Goal: Information Seeking & Learning: Learn about a topic

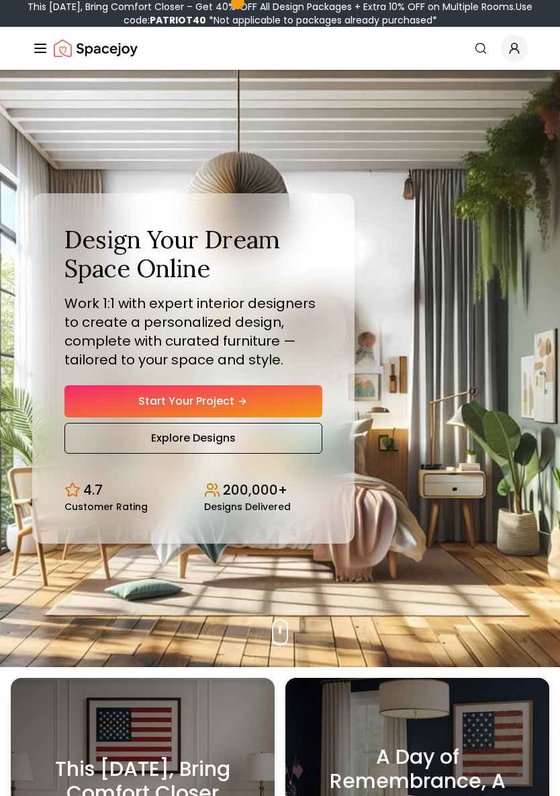
click at [524, 31] on nav "Spacejoy Search How It Works Design Portfolio Pricing AI Design Shop Search Sta…" at bounding box center [280, 48] width 496 height 43
click at [518, 54] on icon "Global" at bounding box center [514, 48] width 13 height 13
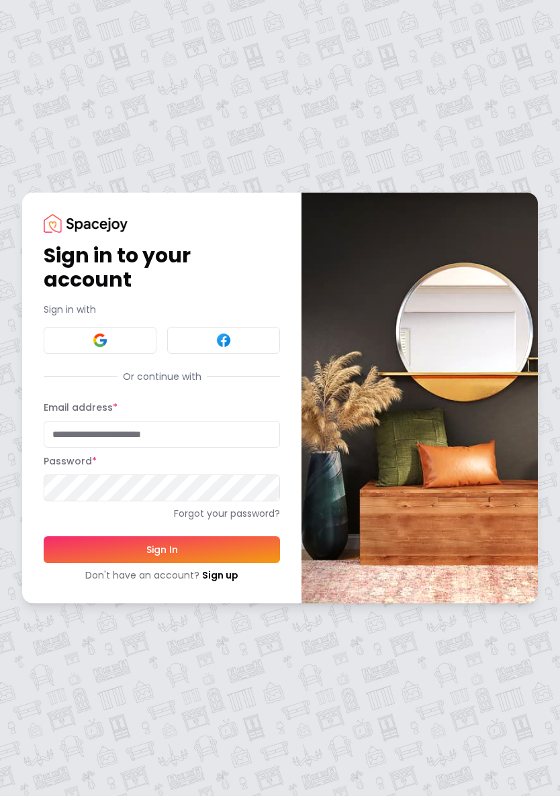
click at [107, 334] on img at bounding box center [100, 340] width 16 height 16
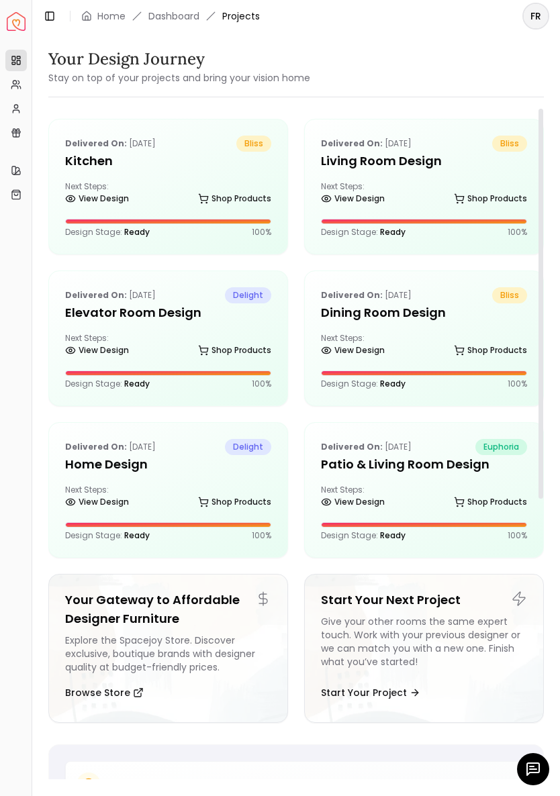
click at [143, 177] on div "Delivered on: [DATE] bliss Kitchen Next Steps: View Design Shop Products Design…" at bounding box center [168, 187] width 238 height 134
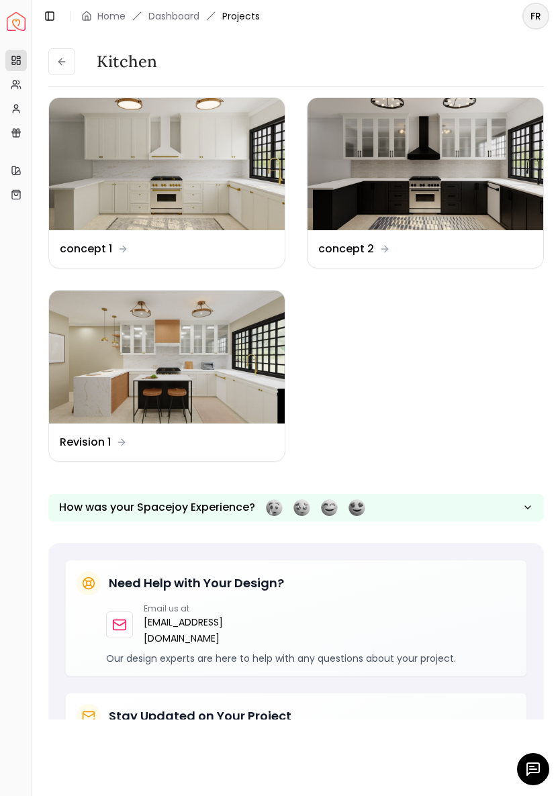
click at [208, 359] on img at bounding box center [167, 357] width 236 height 132
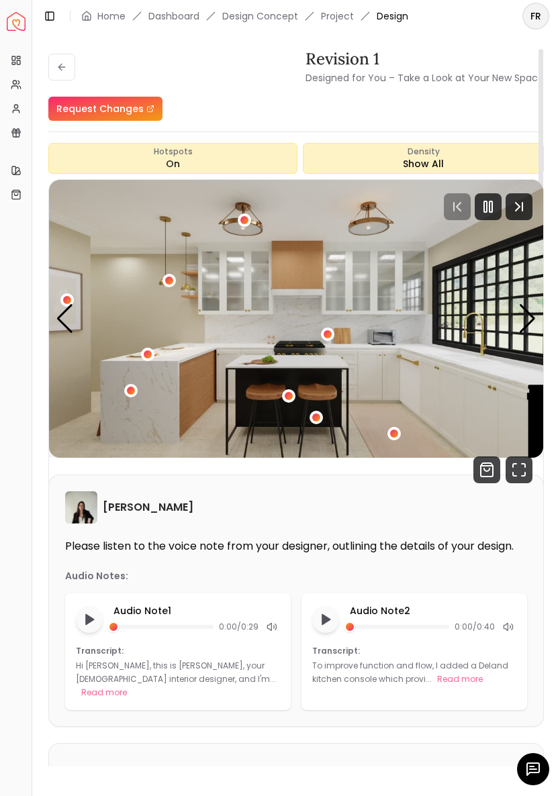
click at [527, 212] on icon "Next Track" at bounding box center [519, 206] width 27 height 27
click at [523, 473] on icon "Fullscreen" at bounding box center [519, 470] width 27 height 27
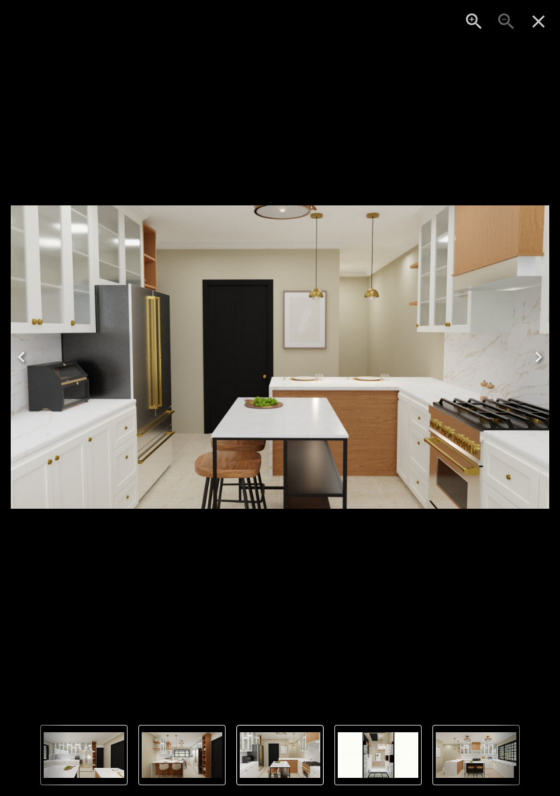
click at [365, 420] on img "5 of 6" at bounding box center [280, 356] width 539 height 303
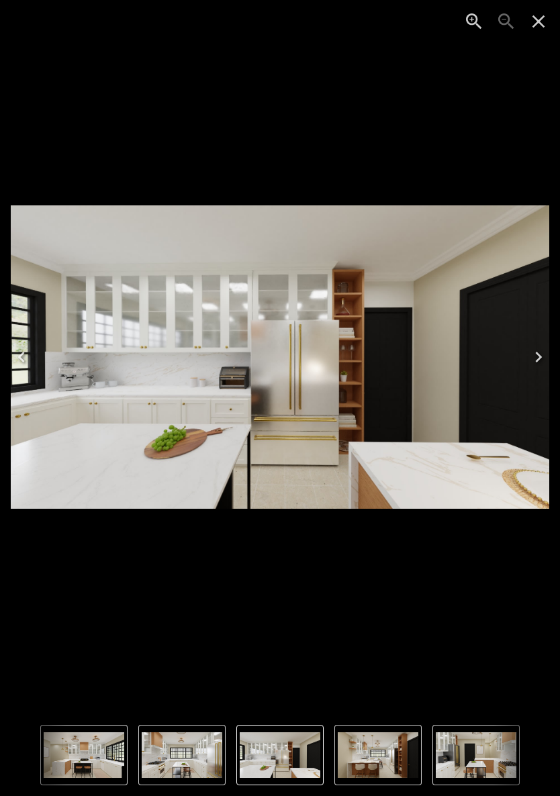
click at [398, 411] on img "3 of 6" at bounding box center [280, 356] width 539 height 303
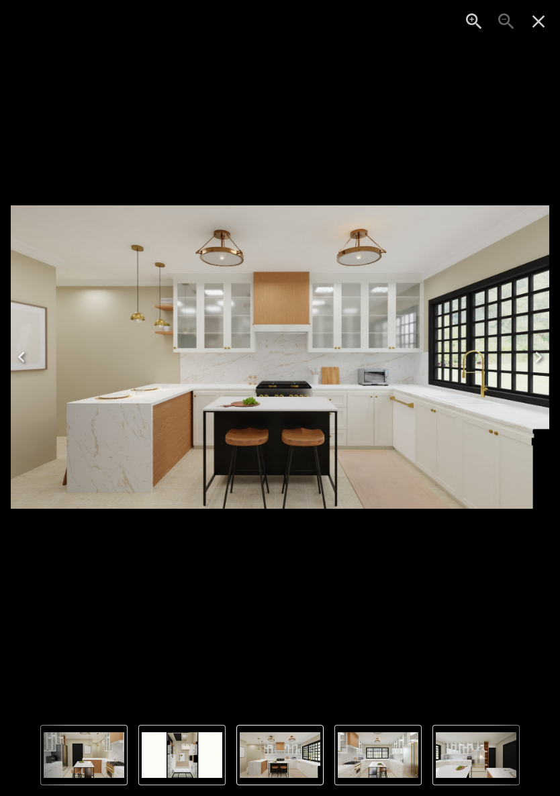
click at [333, 438] on img "1 of 6" at bounding box center [280, 356] width 539 height 303
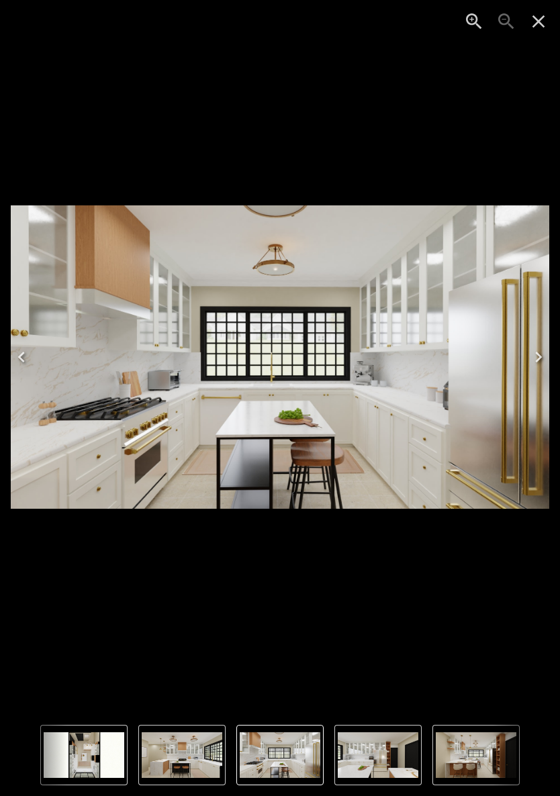
click at [452, 415] on img "2 of 6" at bounding box center [280, 356] width 539 height 303
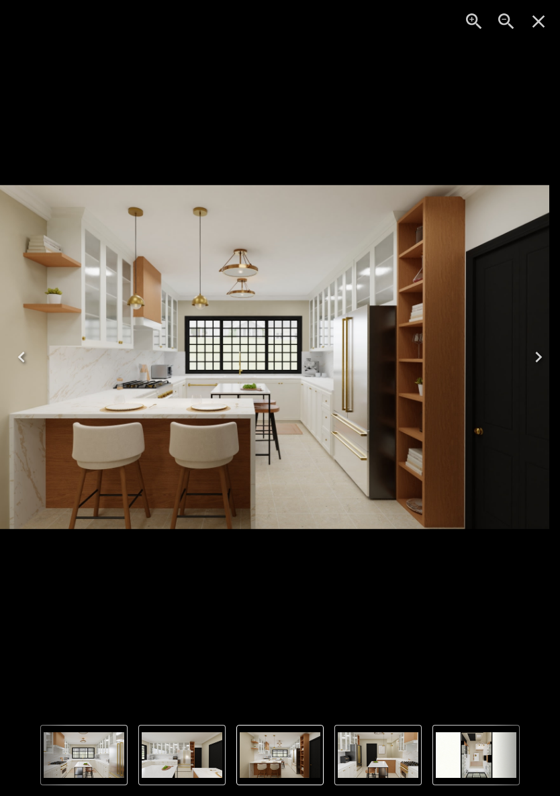
click at [529, 357] on icon "Next" at bounding box center [538, 357] width 21 height 21
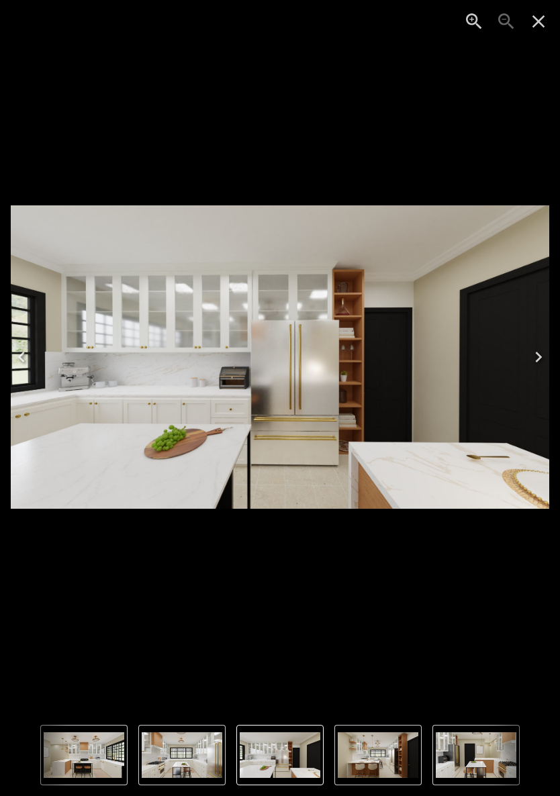
click at [528, 357] on icon "Next" at bounding box center [538, 357] width 21 height 21
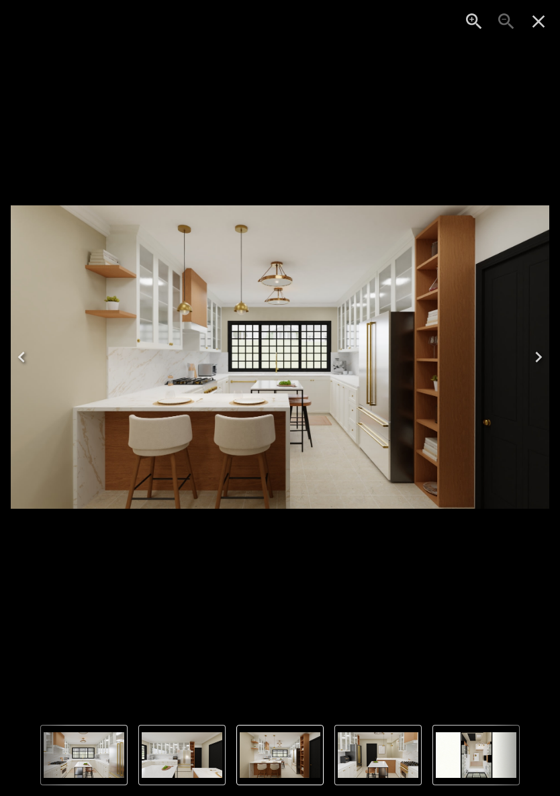
click at [527, 348] on button "Next" at bounding box center [538, 357] width 43 height 54
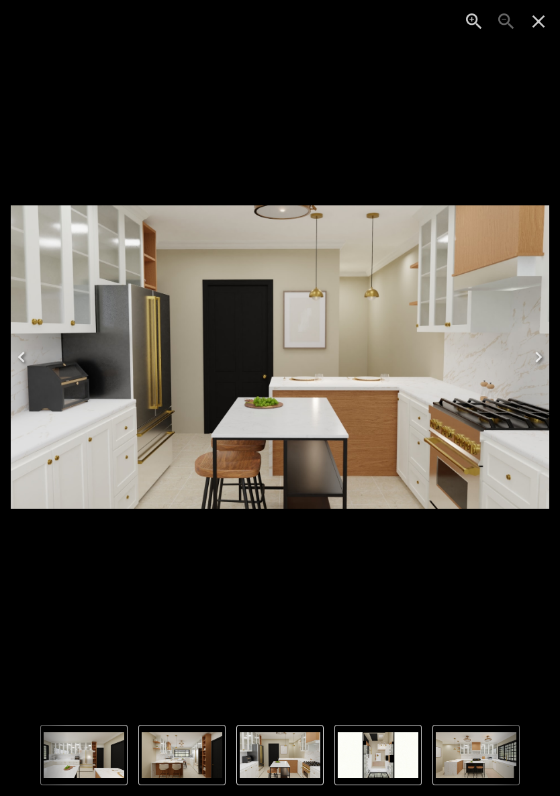
click at [528, 347] on icon "Next" at bounding box center [538, 357] width 21 height 21
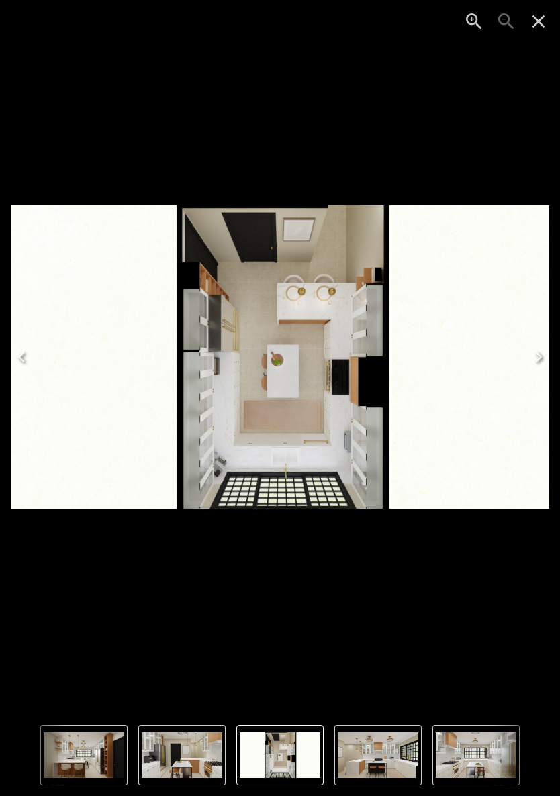
click at [533, 347] on icon "Next" at bounding box center [538, 357] width 21 height 21
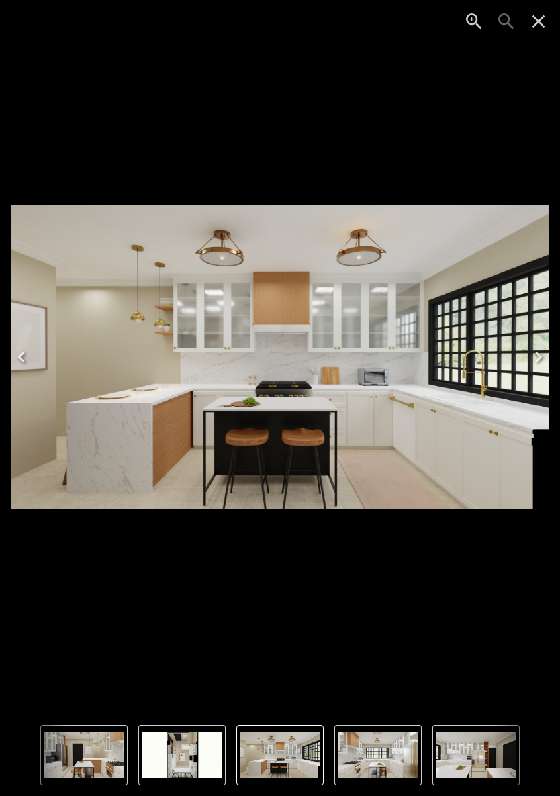
click at [443, 409] on img "1 of 6" at bounding box center [280, 356] width 539 height 303
click at [484, 376] on img "1 of 6" at bounding box center [280, 356] width 539 height 303
click at [542, 21] on icon "Close" at bounding box center [538, 21] width 21 height 21
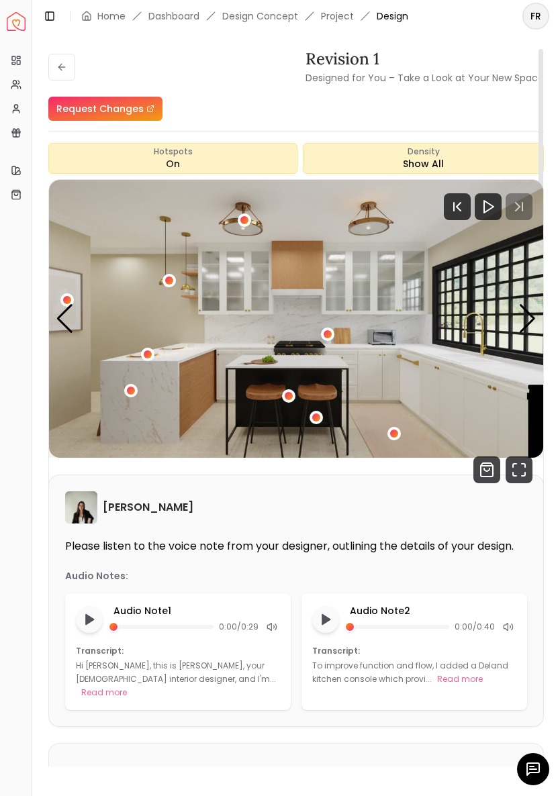
click at [135, 387] on div "1 / 6" at bounding box center [131, 391] width 8 height 8
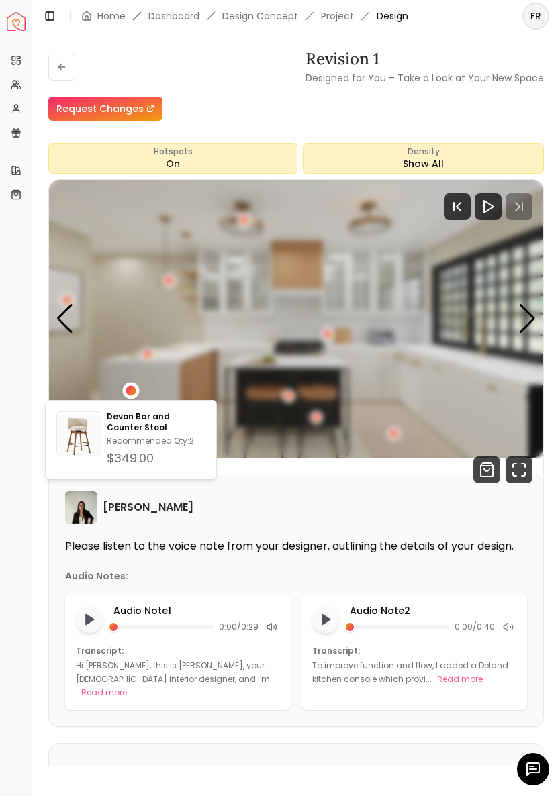
click at [404, 408] on img "1 / 6" at bounding box center [296, 319] width 494 height 278
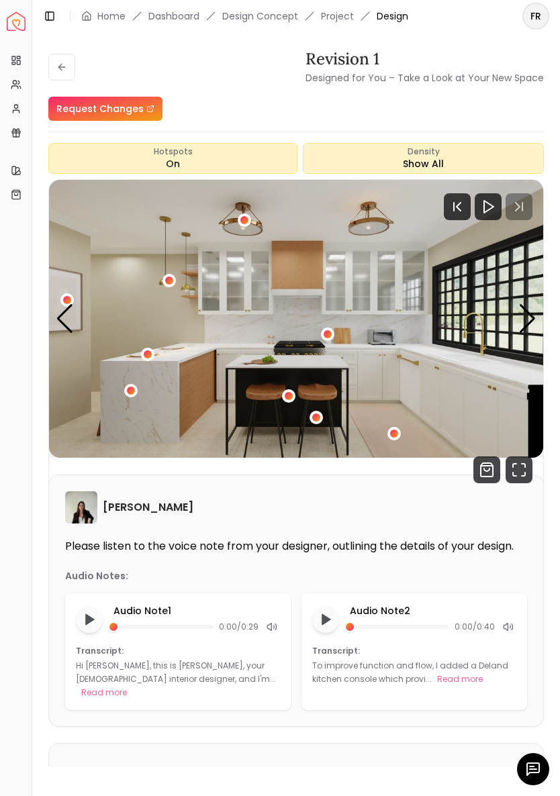
click at [322, 420] on div "1 / 6" at bounding box center [316, 417] width 13 height 13
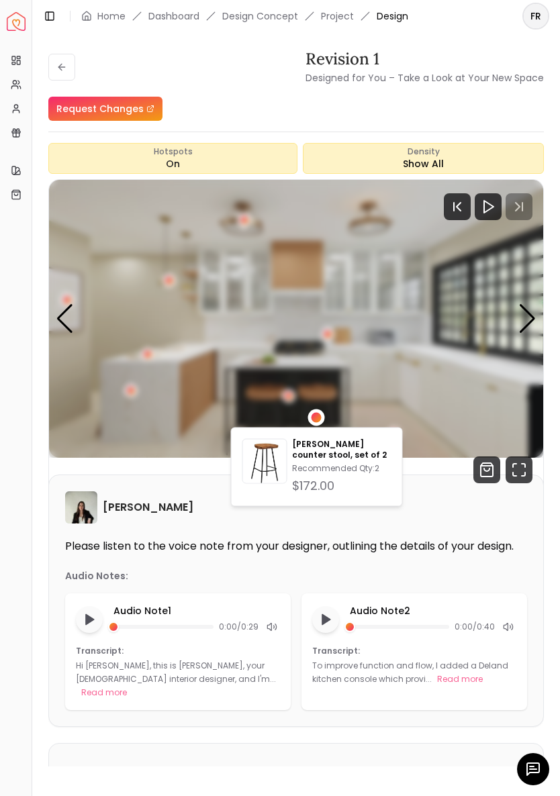
click at [434, 387] on img "1 / 6" at bounding box center [296, 319] width 494 height 278
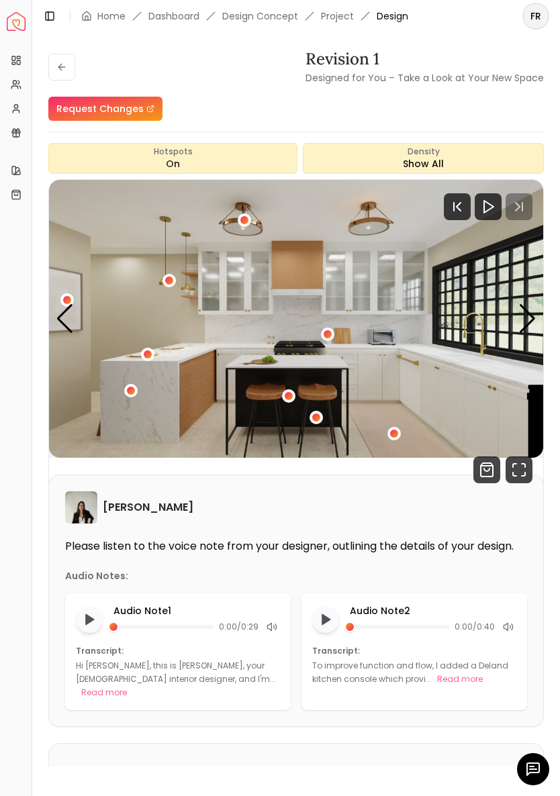
click at [396, 430] on div "1 / 6" at bounding box center [394, 434] width 8 height 8
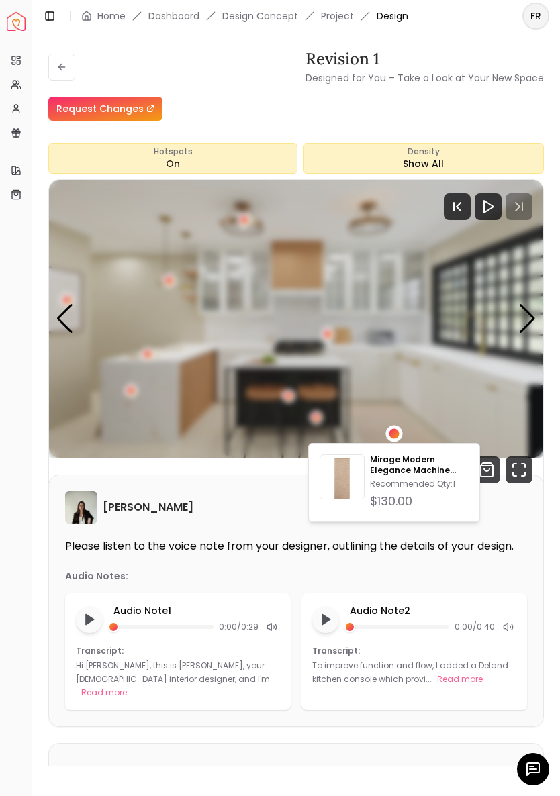
click at [434, 397] on img "1 / 6" at bounding box center [296, 319] width 494 height 278
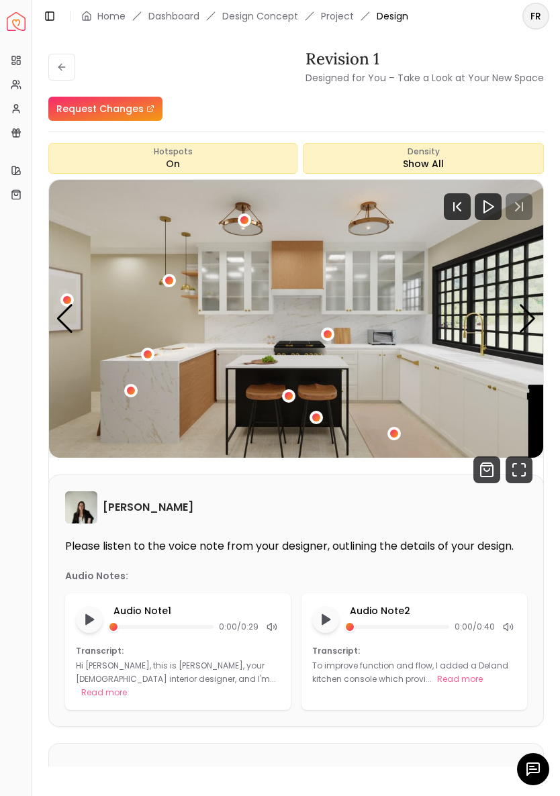
click at [250, 220] on div "1 / 6" at bounding box center [244, 220] width 13 height 13
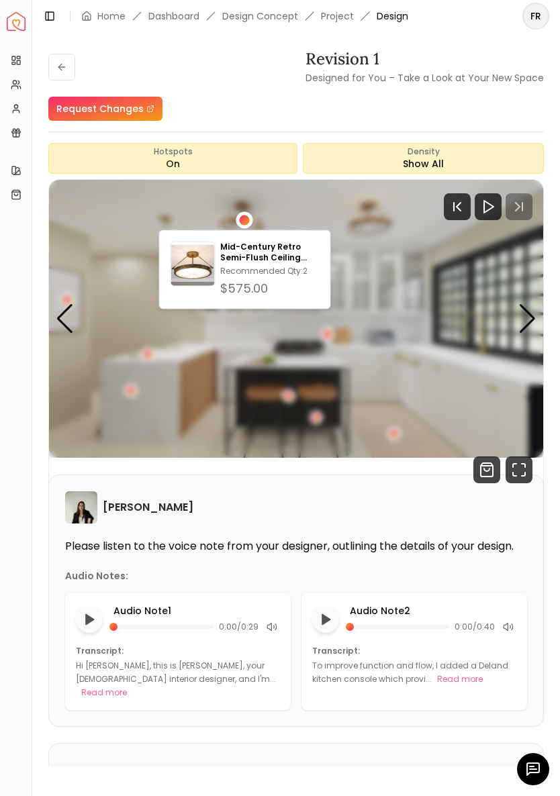
click at [394, 330] on img "1 / 6" at bounding box center [296, 319] width 494 height 278
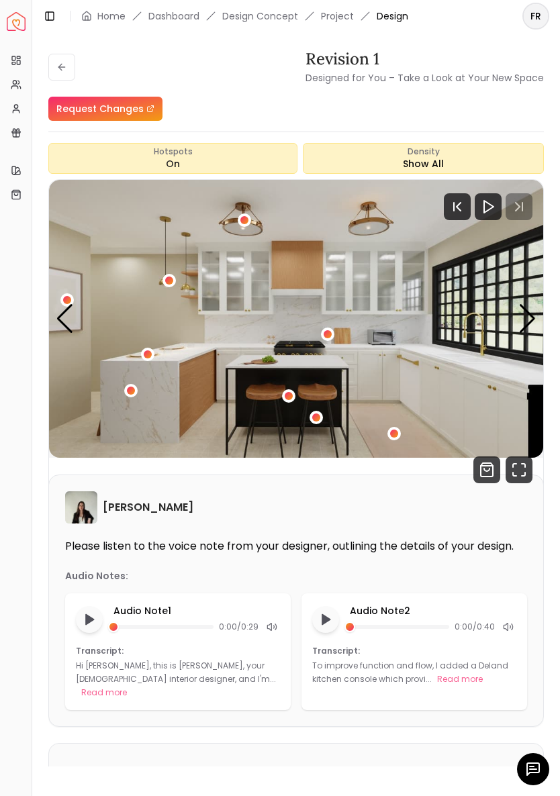
click at [240, 223] on div "1 / 6" at bounding box center [244, 220] width 13 height 13
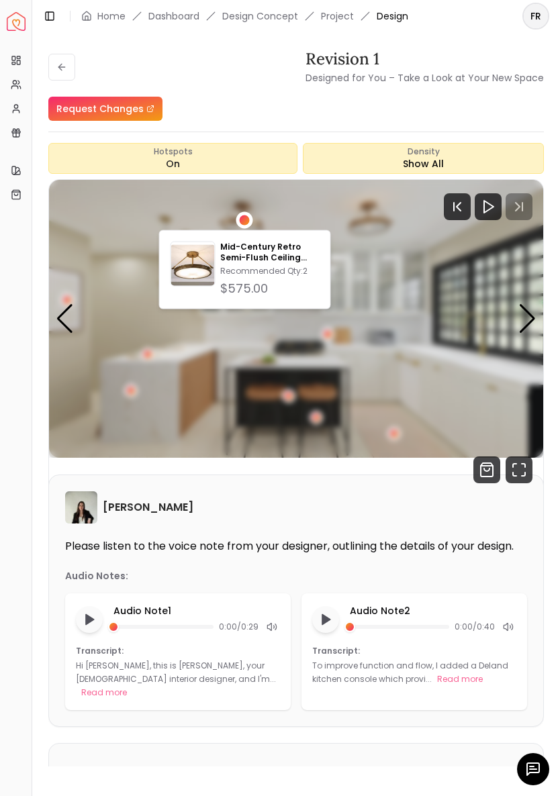
click at [408, 350] on img "1 / 6" at bounding box center [296, 319] width 494 height 278
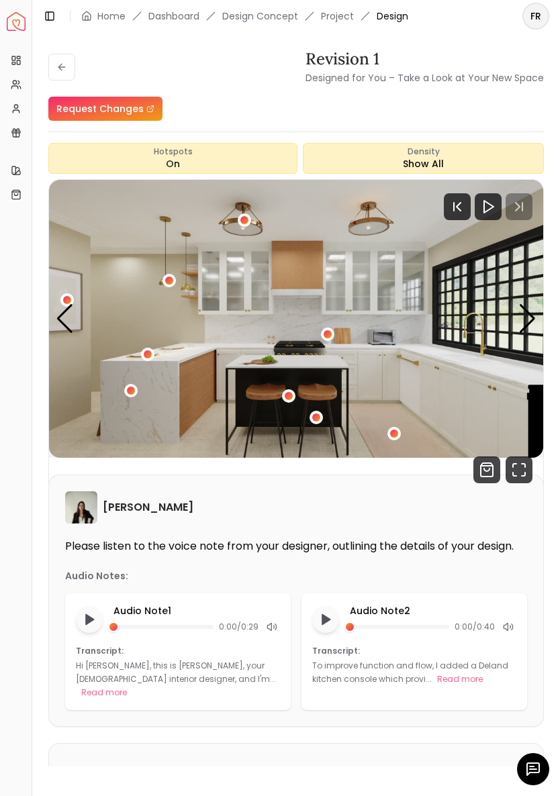
click at [180, 278] on img "1 / 6" at bounding box center [296, 319] width 494 height 278
click at [176, 280] on div "1 / 6" at bounding box center [169, 280] width 13 height 13
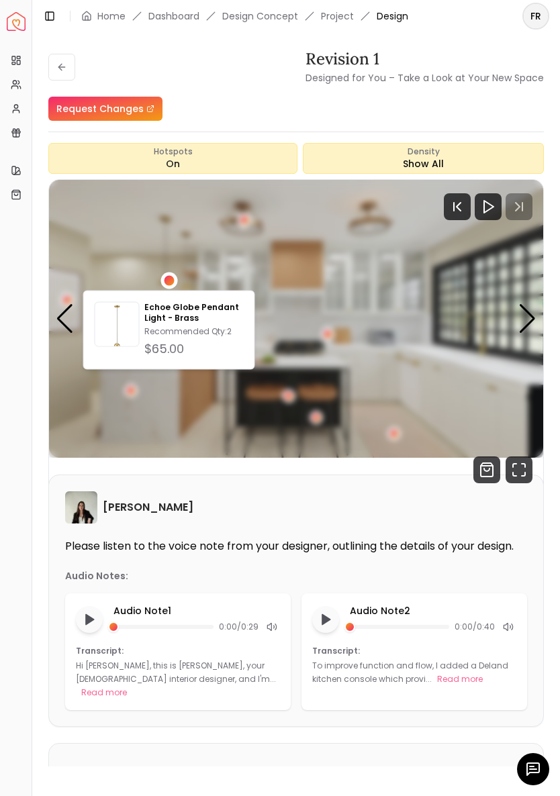
click at [410, 368] on img "1 / 6" at bounding box center [296, 319] width 494 height 278
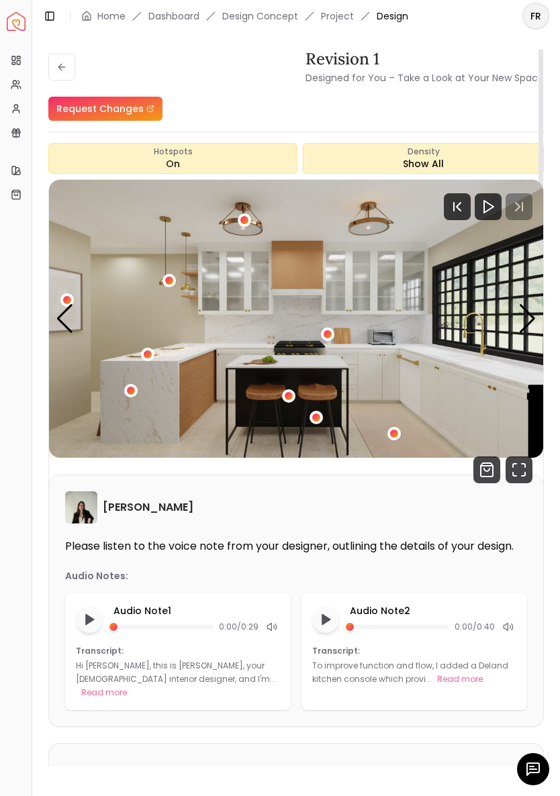
click at [492, 216] on div at bounding box center [488, 206] width 27 height 27
click at [478, 210] on div at bounding box center [488, 206] width 27 height 27
click at [485, 215] on div at bounding box center [488, 206] width 27 height 27
click at [484, 211] on rect "Pause" at bounding box center [485, 206] width 3 height 11
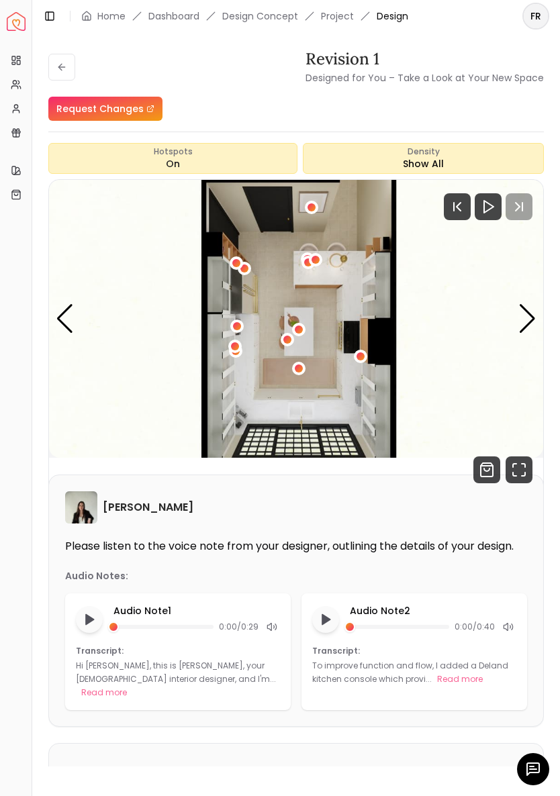
click at [65, 306] on div "Previous slide" at bounding box center [65, 319] width 18 height 30
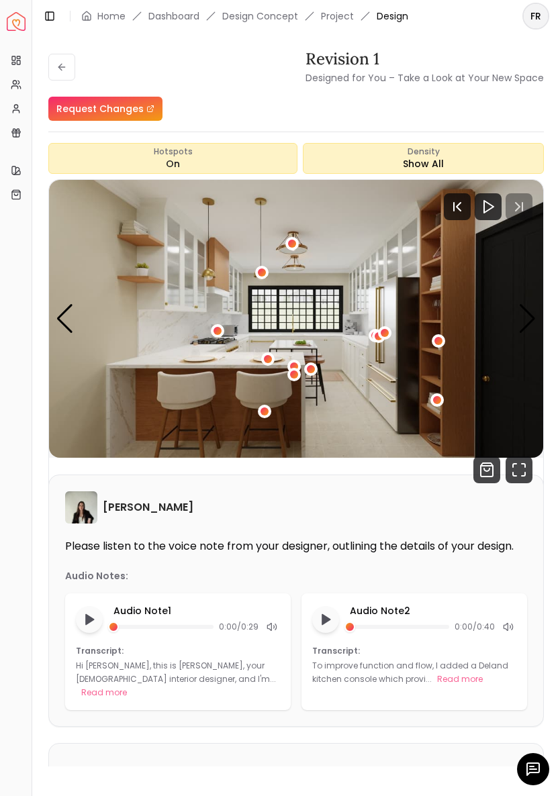
click at [268, 406] on div "4 / 6" at bounding box center [264, 411] width 13 height 13
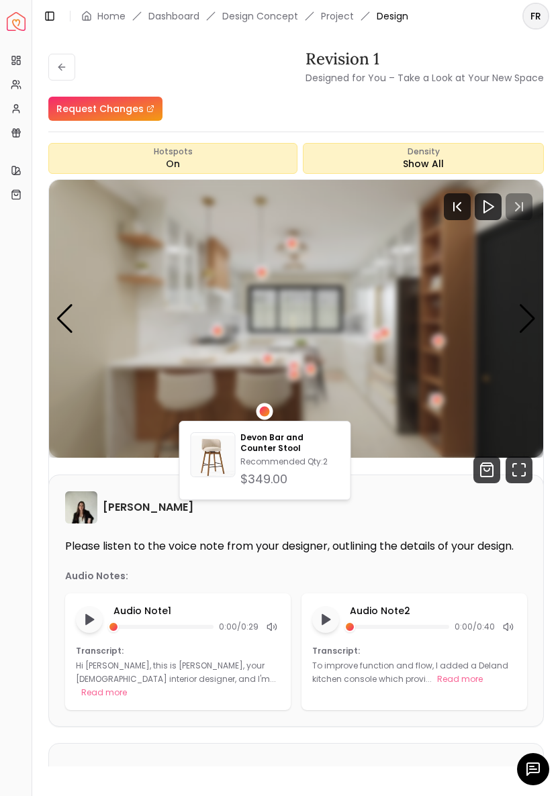
click at [359, 389] on img "4 / 6" at bounding box center [296, 319] width 494 height 278
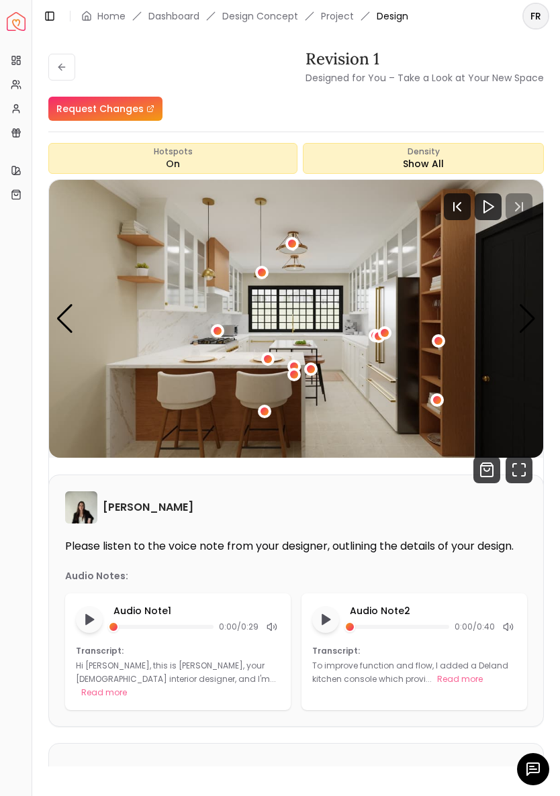
click at [439, 336] on div "4 / 6" at bounding box center [438, 340] width 13 height 13
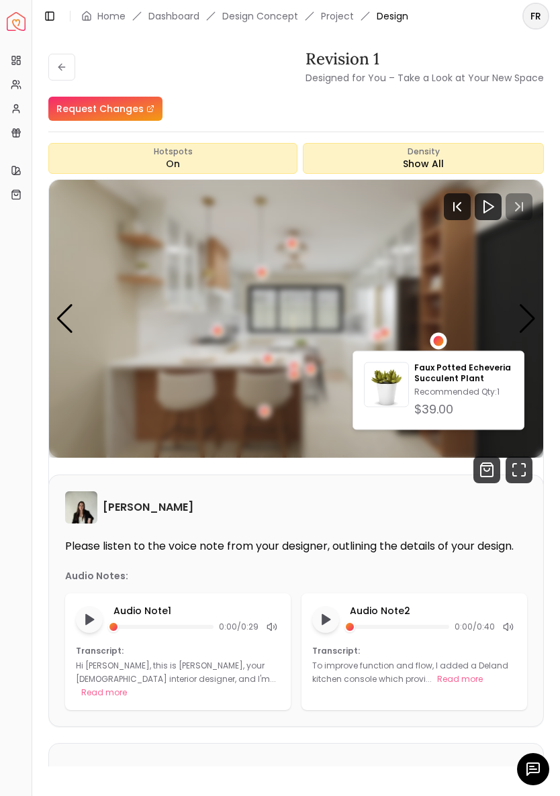
click at [371, 345] on img "4 / 6" at bounding box center [296, 319] width 494 height 278
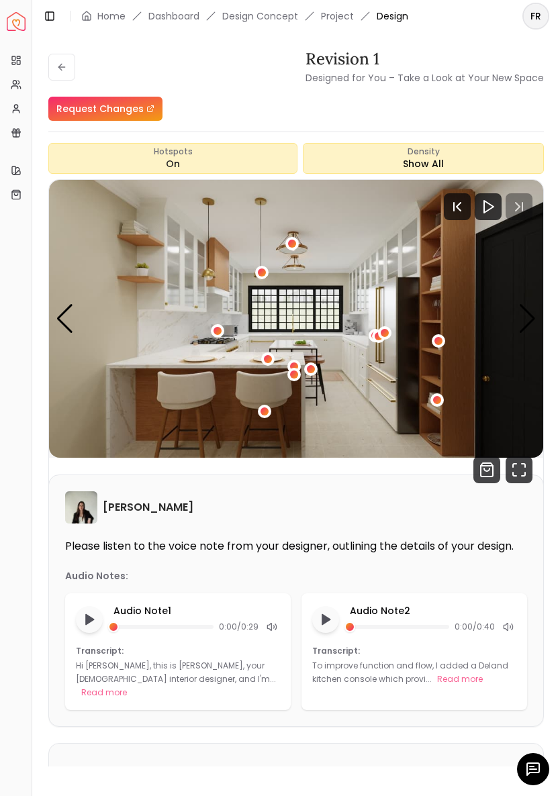
click at [439, 392] on img "4 / 6" at bounding box center [296, 319] width 494 height 278
click at [433, 398] on div "4 / 6" at bounding box center [437, 400] width 8 height 8
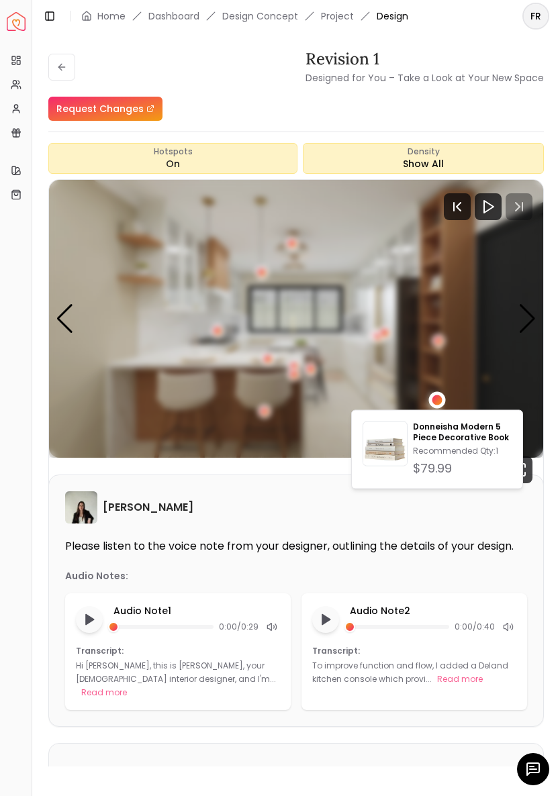
click at [328, 381] on img "4 / 6" at bounding box center [296, 319] width 494 height 278
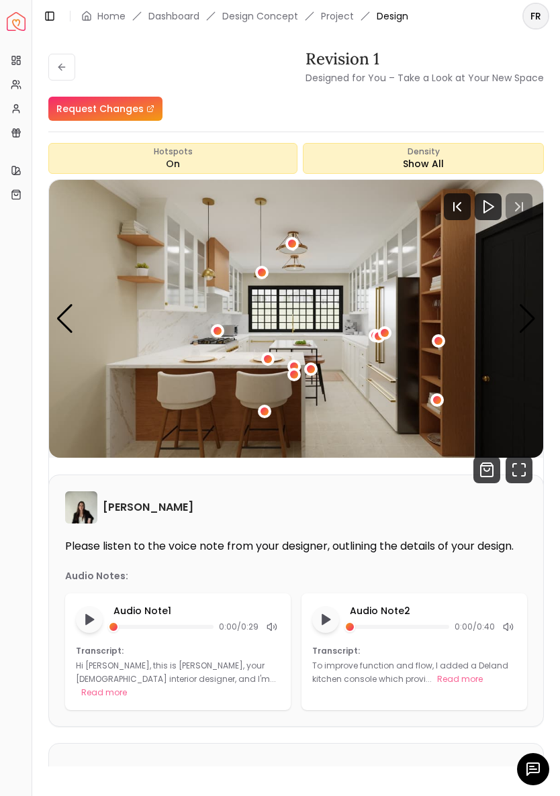
click at [519, 343] on img "4 / 6" at bounding box center [296, 319] width 494 height 278
click at [387, 332] on div "4 / 6" at bounding box center [385, 333] width 8 height 8
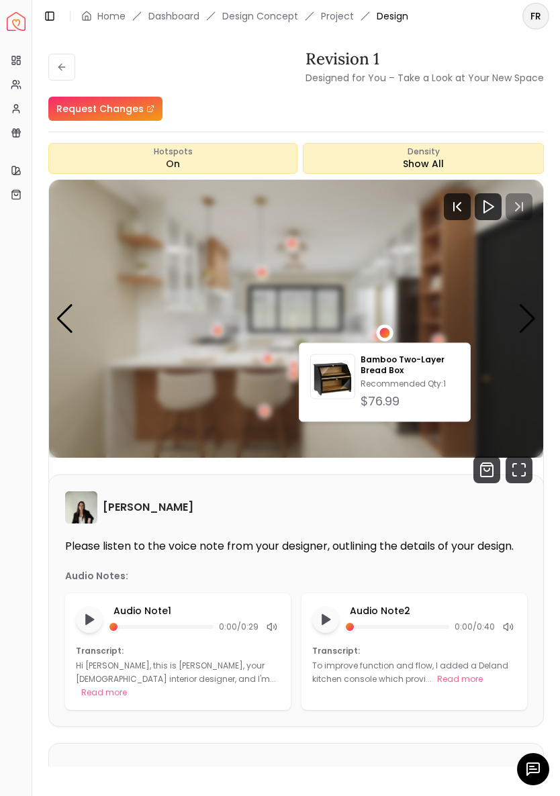
click at [347, 310] on img "4 / 6" at bounding box center [296, 319] width 494 height 278
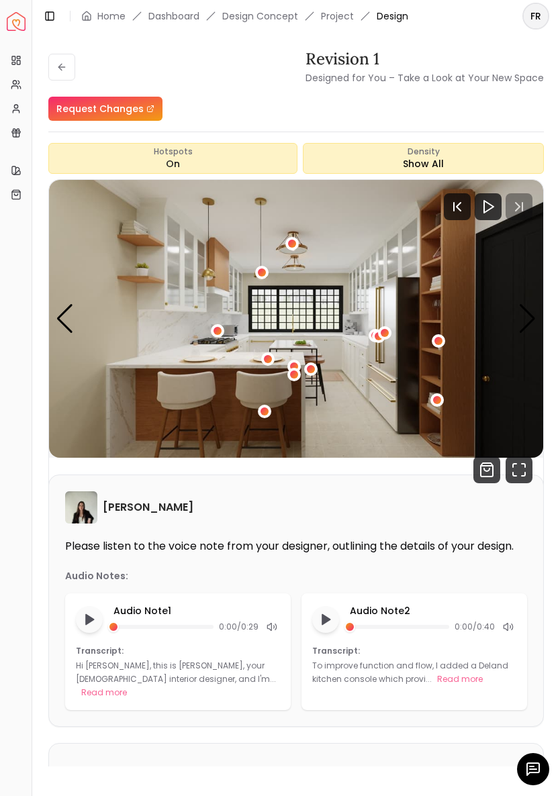
click at [295, 241] on div "4 / 6" at bounding box center [292, 244] width 8 height 8
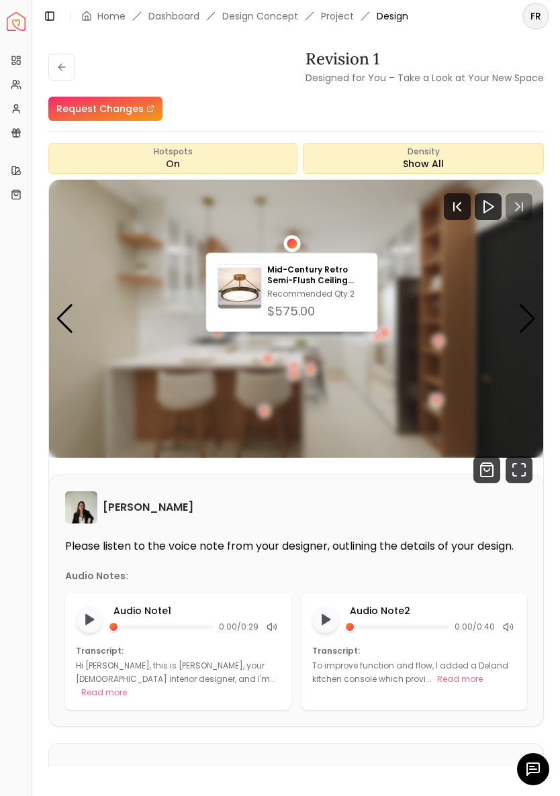
click at [369, 389] on img "4 / 6" at bounding box center [296, 319] width 494 height 278
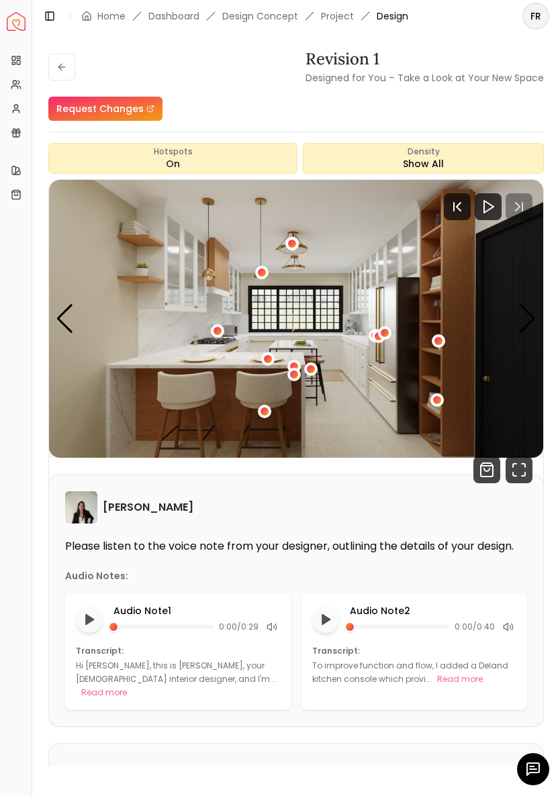
click at [192, 164] on button "Hotspots On" at bounding box center [172, 158] width 249 height 31
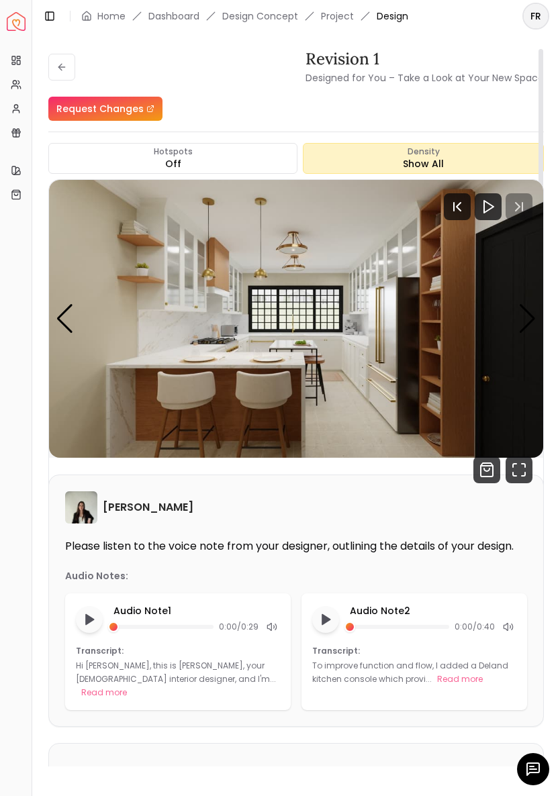
click at [419, 163] on div "Density Show All" at bounding box center [423, 158] width 241 height 31
click at [420, 156] on span "Density" at bounding box center [424, 151] width 32 height 11
click at [191, 161] on button "Hotspots Off" at bounding box center [172, 158] width 249 height 31
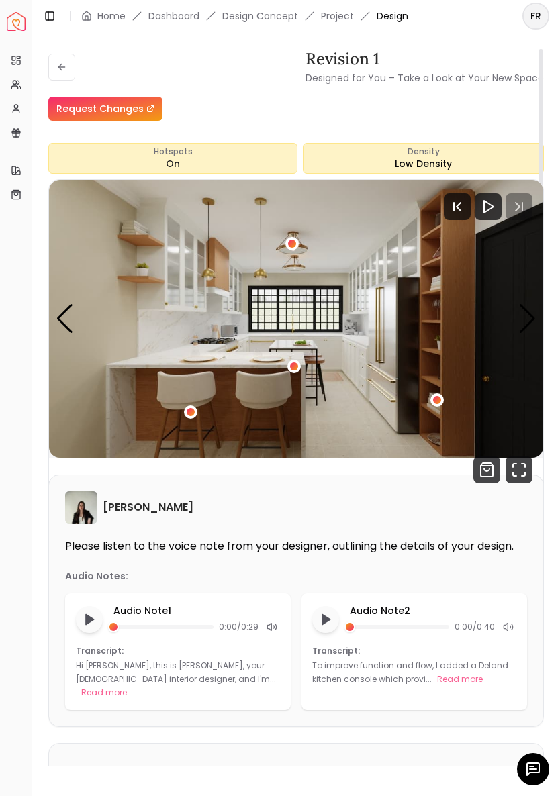
click at [186, 162] on button "Hotspots On" at bounding box center [172, 158] width 249 height 31
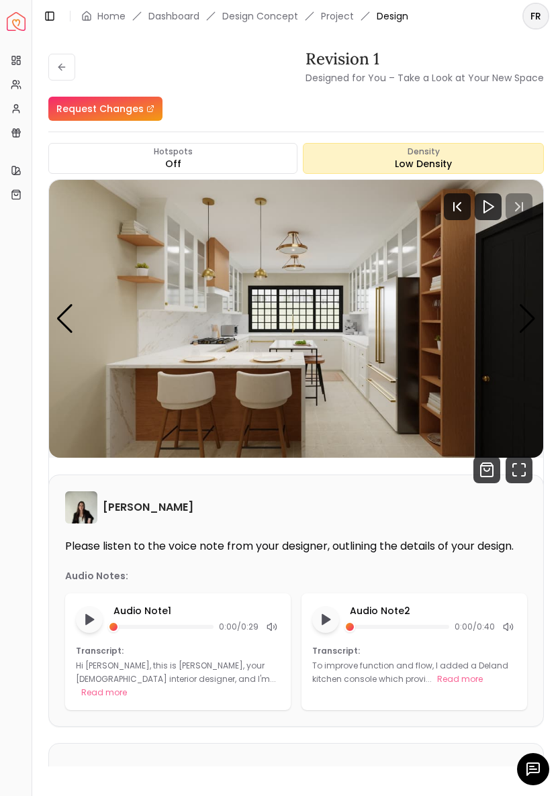
click at [191, 161] on button "Hotspots Off" at bounding box center [172, 158] width 249 height 31
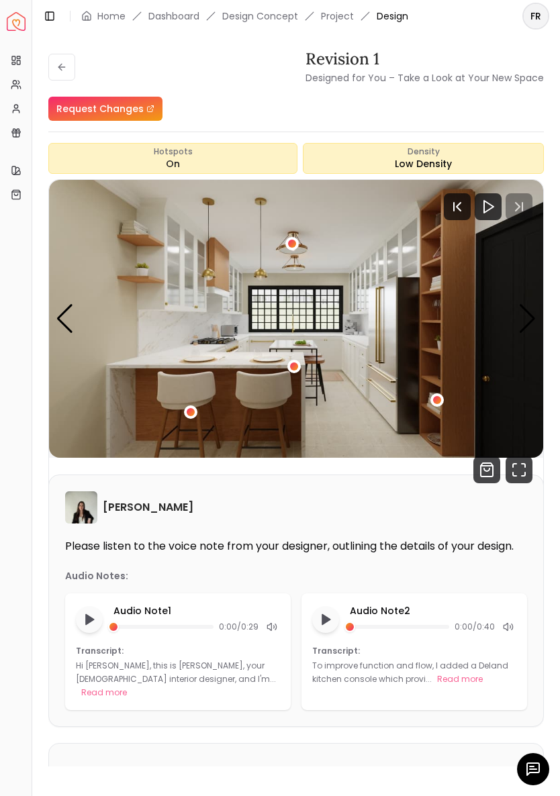
click at [437, 159] on div "Density Low Density" at bounding box center [423, 158] width 241 height 31
click at [434, 158] on div "Density Show All" at bounding box center [423, 158] width 241 height 31
click at [186, 167] on button "Hotspots On" at bounding box center [172, 158] width 249 height 31
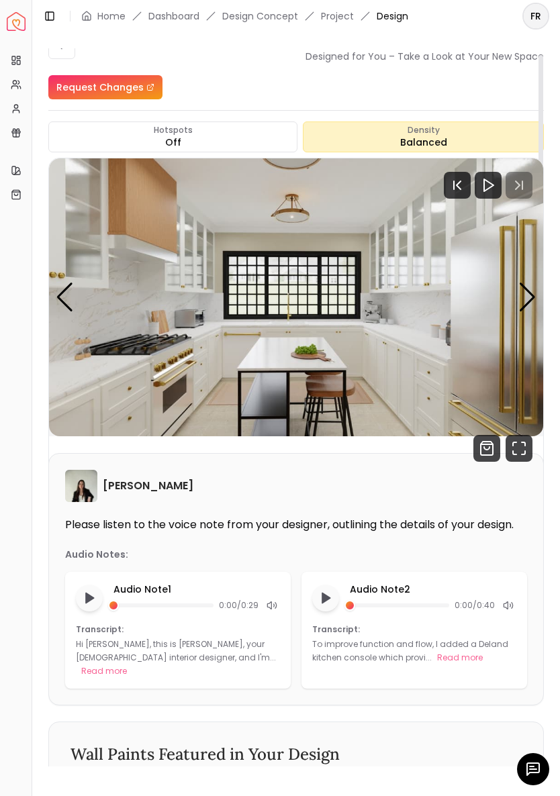
scroll to position [24, 0]
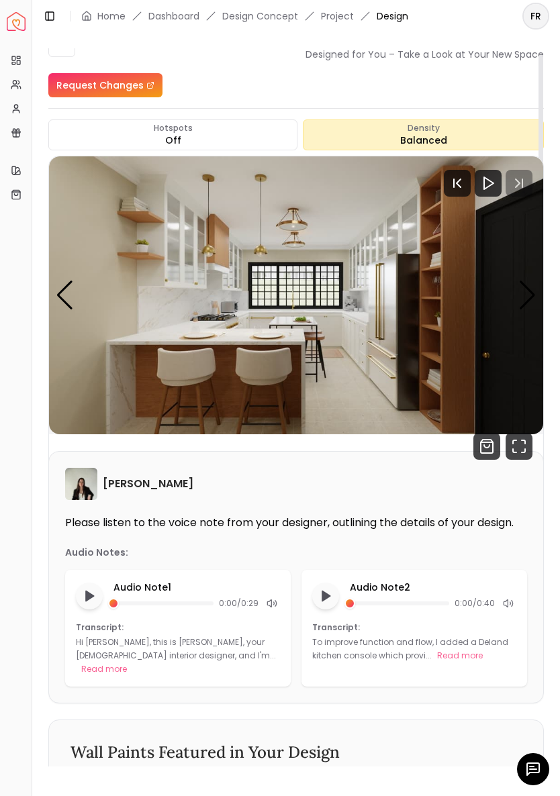
click at [203, 634] on div "Transcript: Hi [PERSON_NAME], this is [PERSON_NAME], your [DEMOGRAPHIC_DATA] in…" at bounding box center [178, 650] width 204 height 54
click at [158, 650] on p "Hi [PERSON_NAME], this is [PERSON_NAME], your [DEMOGRAPHIC_DATA] interior desig…" at bounding box center [176, 649] width 200 height 25
click at [127, 663] on button "Read more" at bounding box center [104, 669] width 46 height 13
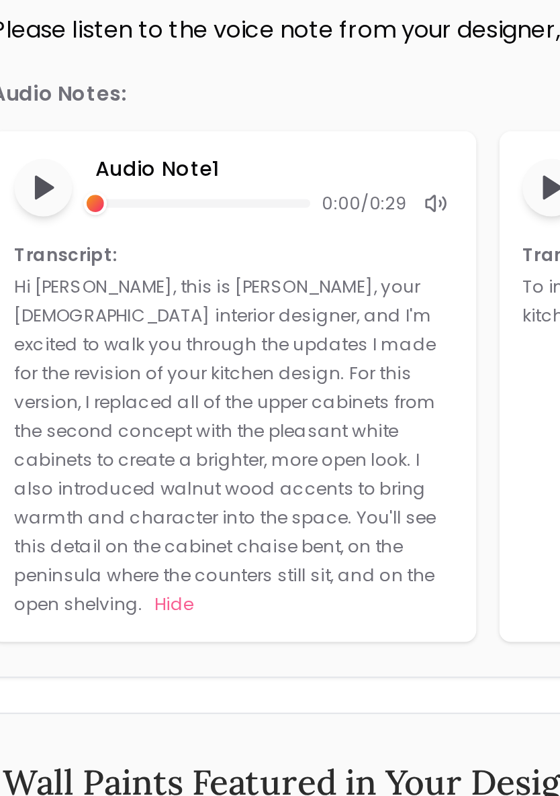
scroll to position [275, 0]
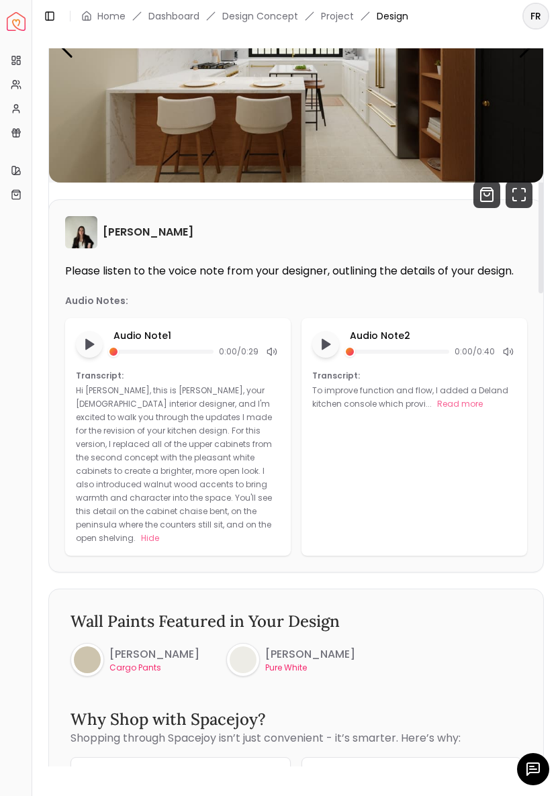
click at [465, 405] on button "Read more" at bounding box center [460, 404] width 46 height 13
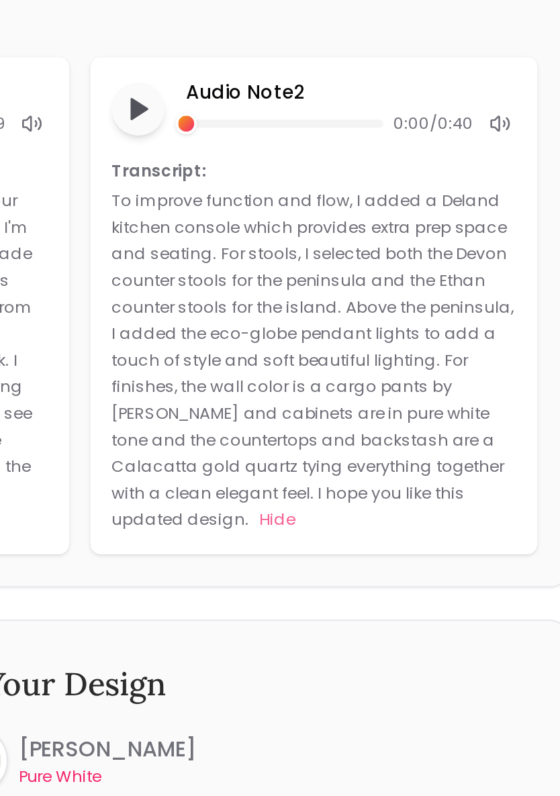
scroll to position [322, 0]
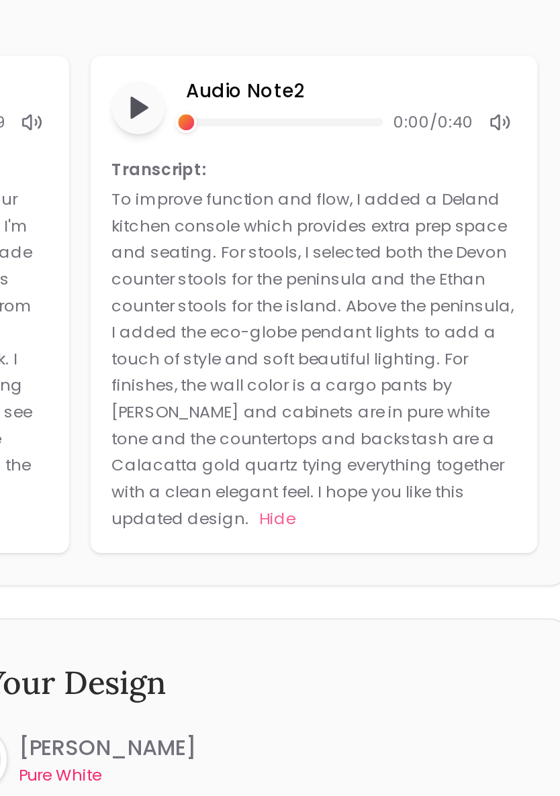
click at [312, 338] on p "To improve function and flow, I added a Deland kitchen console which provides e…" at bounding box center [413, 424] width 203 height 173
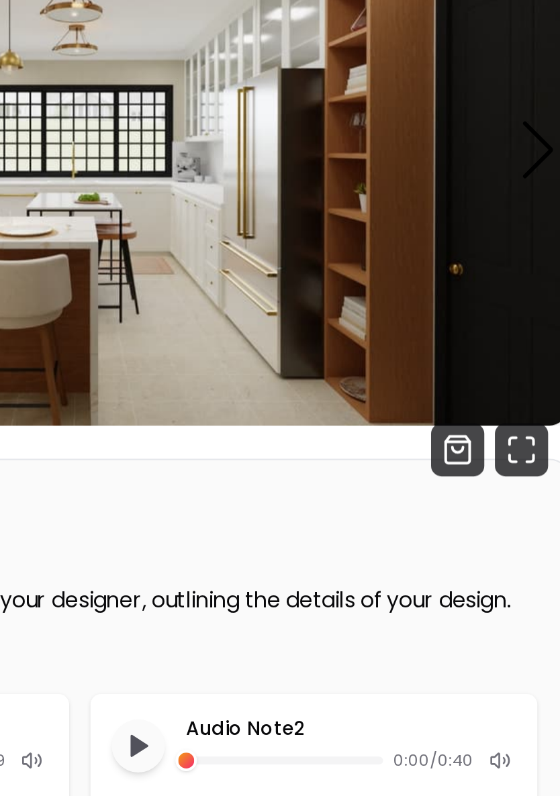
scroll to position [0, 0]
click at [158, 180] on img "4 / 6" at bounding box center [296, 319] width 494 height 278
click at [163, 180] on img "4 / 6" at bounding box center [296, 319] width 494 height 278
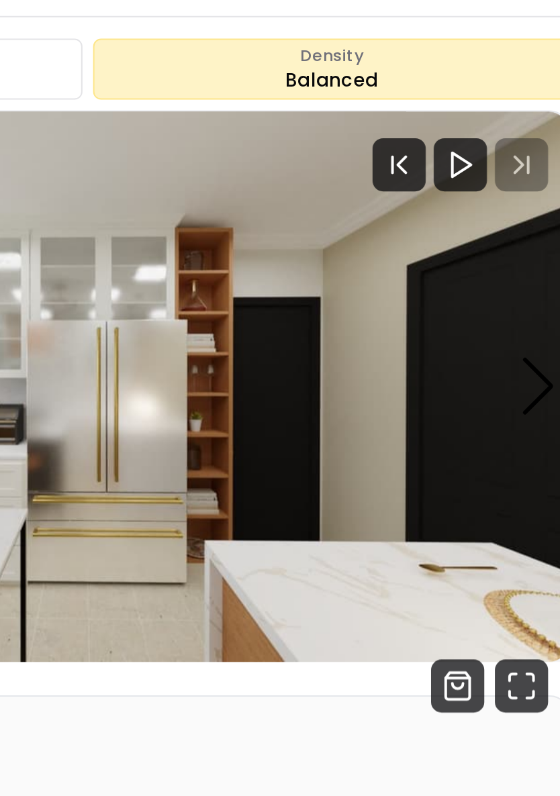
click at [199, 203] on img "3 / 6" at bounding box center [296, 319] width 494 height 278
click at [195, 228] on img "3 / 6" at bounding box center [296, 319] width 494 height 278
click at [187, 218] on img "3 / 6" at bounding box center [296, 319] width 494 height 278
click at [303, 143] on div "Density Balanced" at bounding box center [423, 158] width 241 height 31
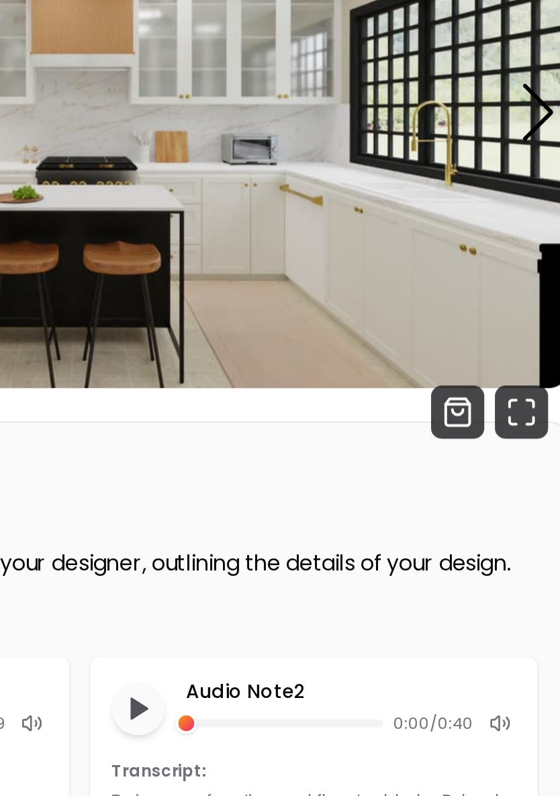
scroll to position [126, 0]
